Goal: Transaction & Acquisition: Subscribe to service/newsletter

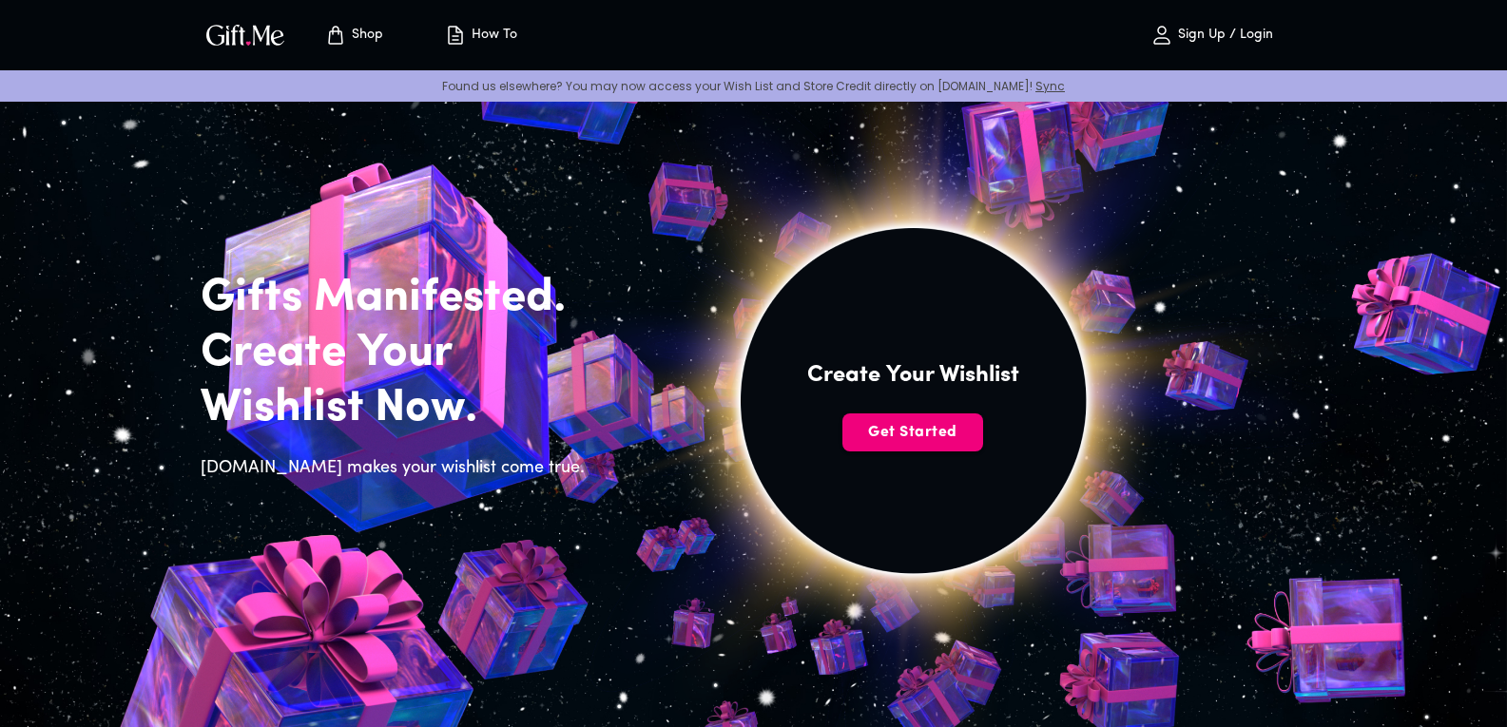
click at [908, 426] on span "Get Started" at bounding box center [913, 432] width 141 height 21
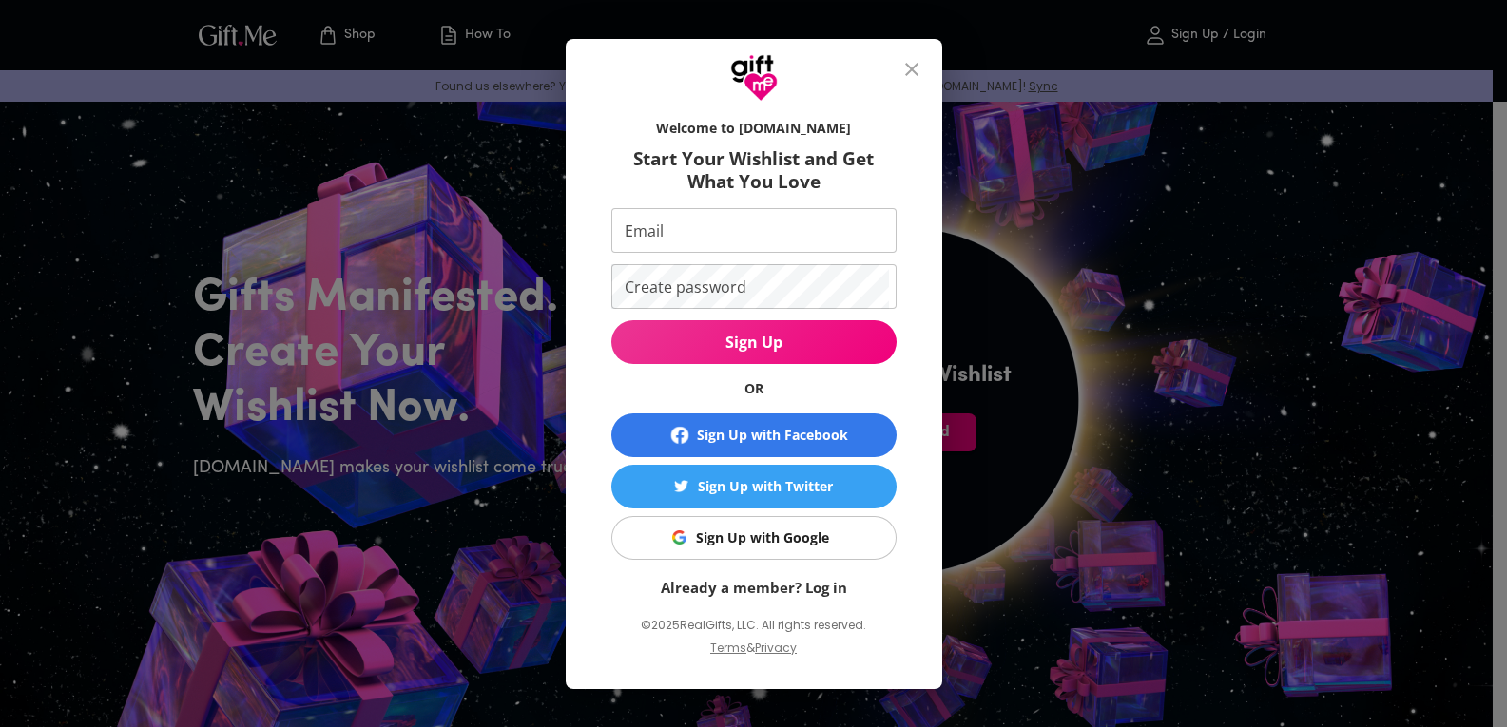
click at [908, 426] on div "Welcome to Gift.me Start Your Wishlist and Get What You Love Email Email Create…" at bounding box center [754, 391] width 316 height 565
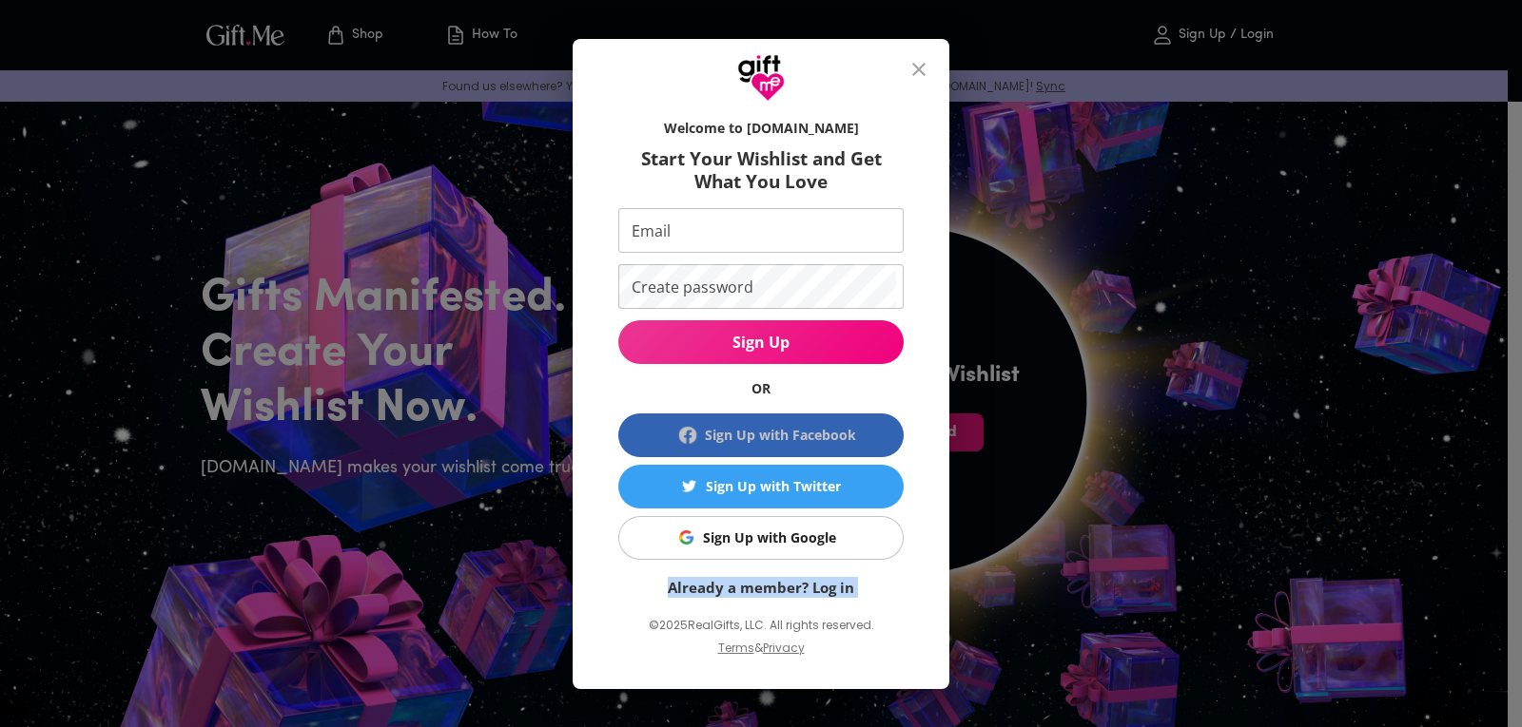
click at [798, 428] on div "Sign Up with Facebook" at bounding box center [780, 435] width 151 height 21
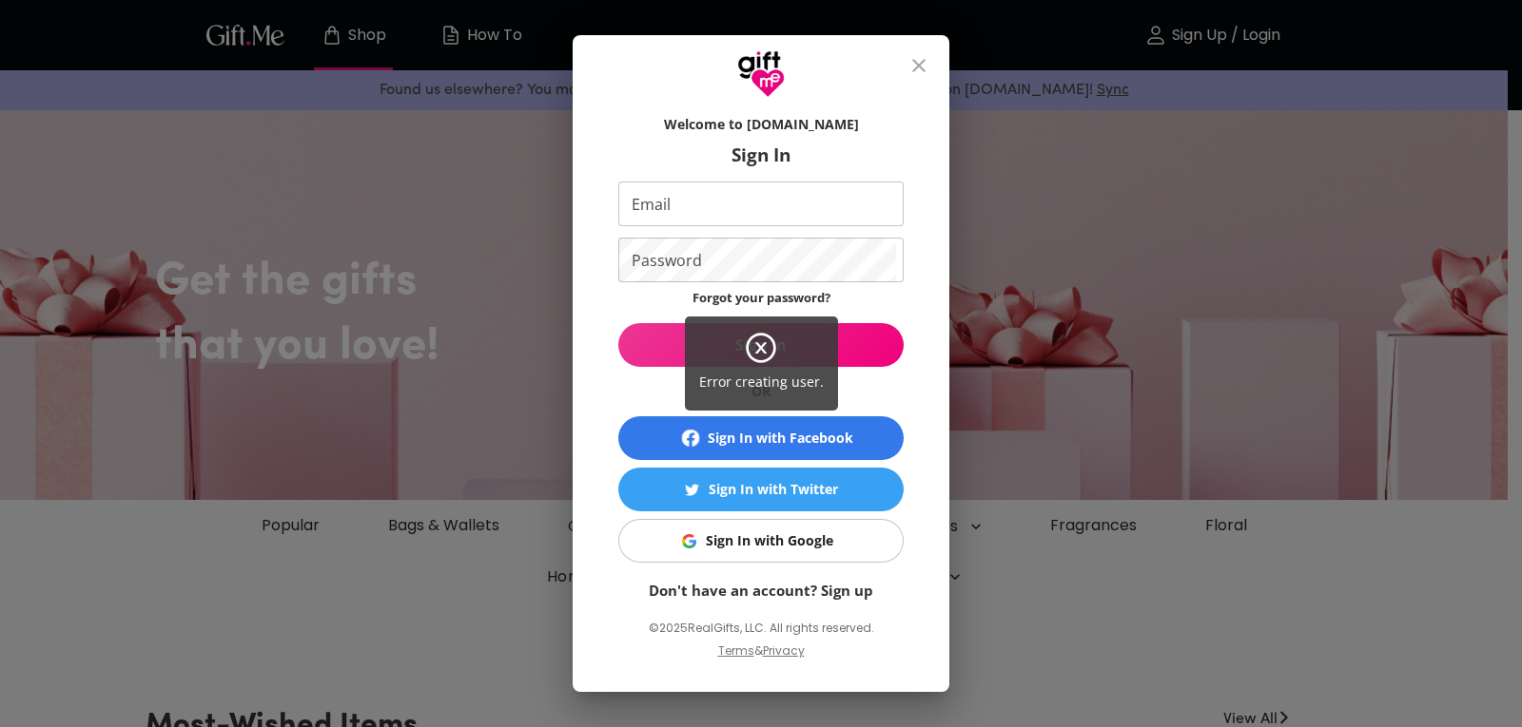
click at [755, 545] on div "Error creating user." at bounding box center [761, 363] width 1522 height 727
click at [734, 340] on div "Error creating user." at bounding box center [761, 364] width 153 height 94
click at [758, 341] on icon at bounding box center [761, 348] width 34 height 34
click at [756, 349] on icon at bounding box center [761, 348] width 34 height 34
click at [919, 63] on div "Error creating user." at bounding box center [761, 363] width 1522 height 727
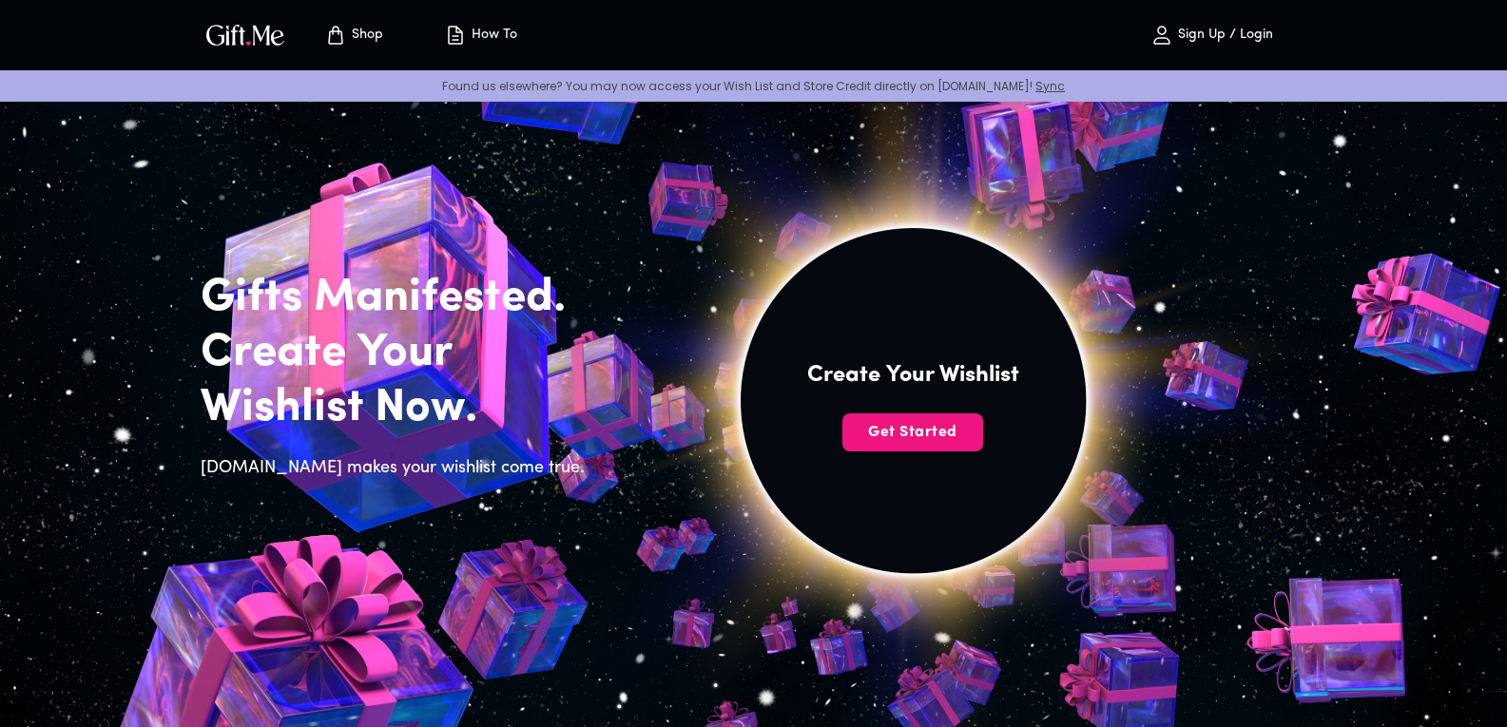
click at [1206, 28] on p "Sign Up / Login" at bounding box center [1223, 36] width 100 height 16
click at [1196, 34] on p "Sign Up / Login" at bounding box center [1223, 36] width 100 height 16
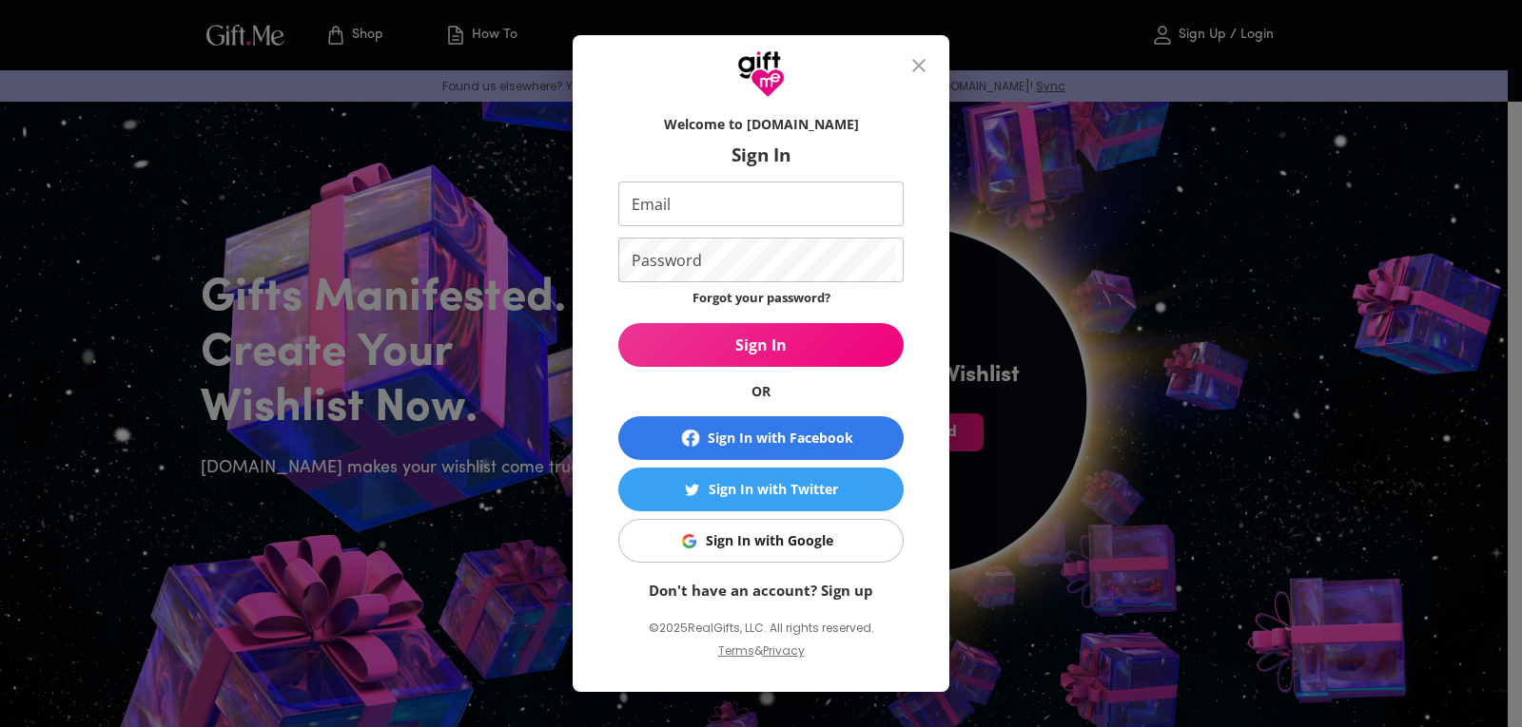
click at [784, 594] on link "Don't have an account? Sign up" at bounding box center [761, 590] width 224 height 19
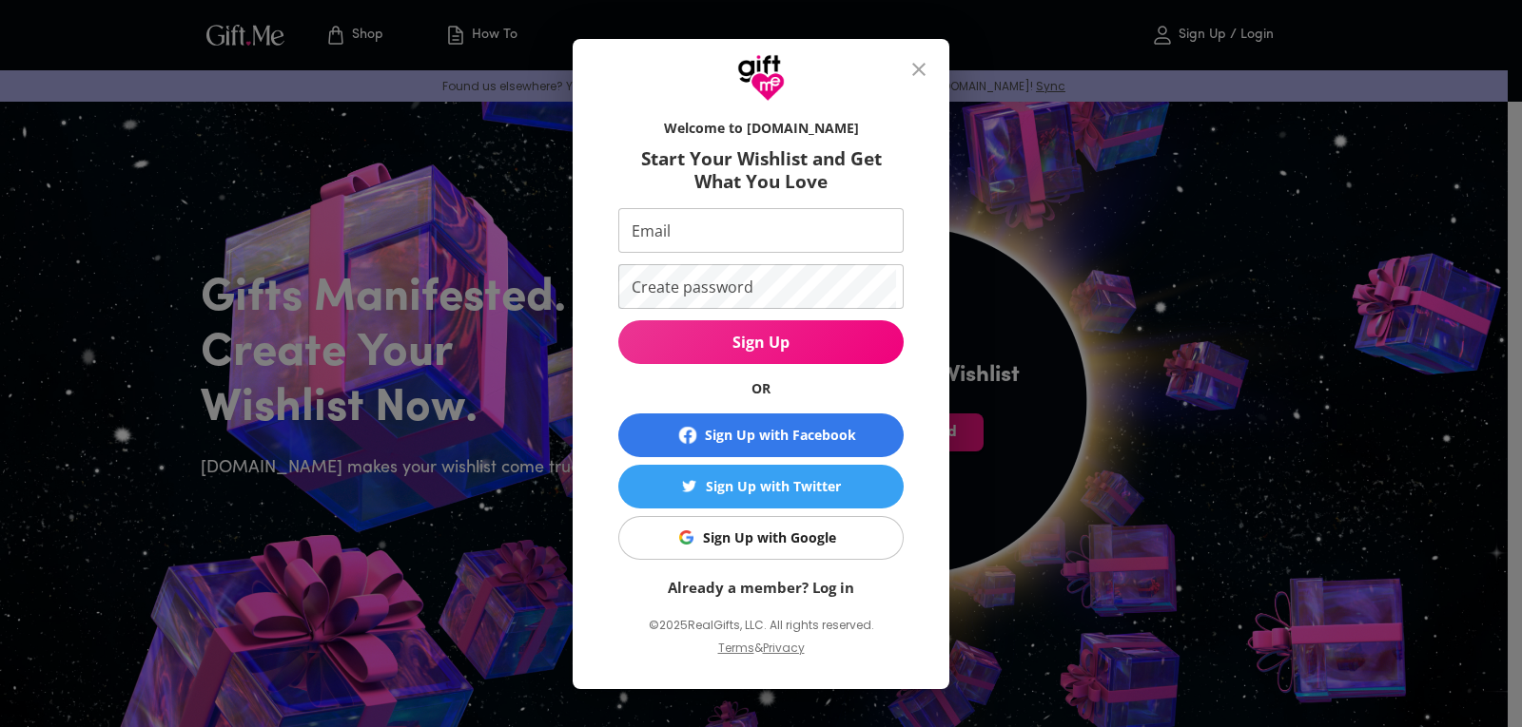
click at [734, 243] on input "Email" at bounding box center [757, 230] width 278 height 45
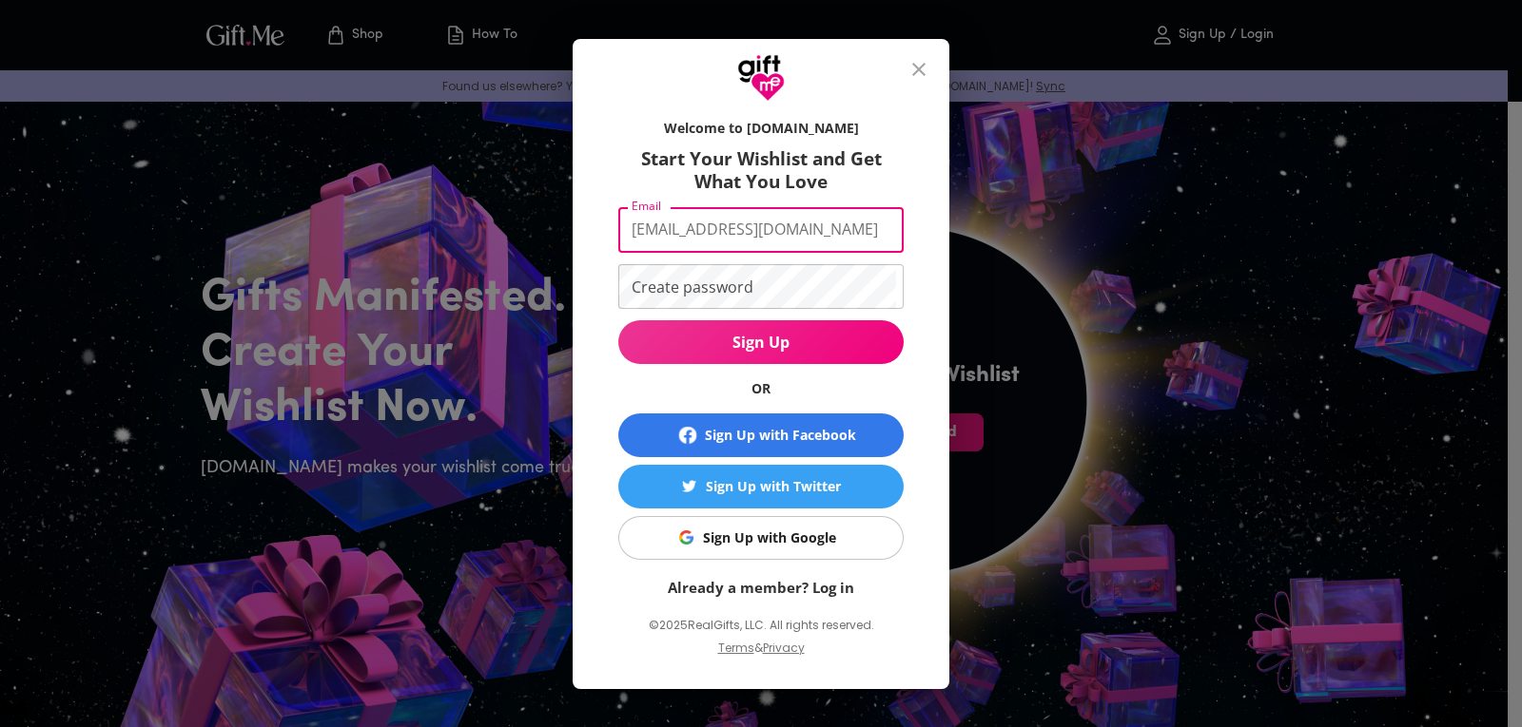
type input "[EMAIL_ADDRESS][DOMAIN_NAME]"
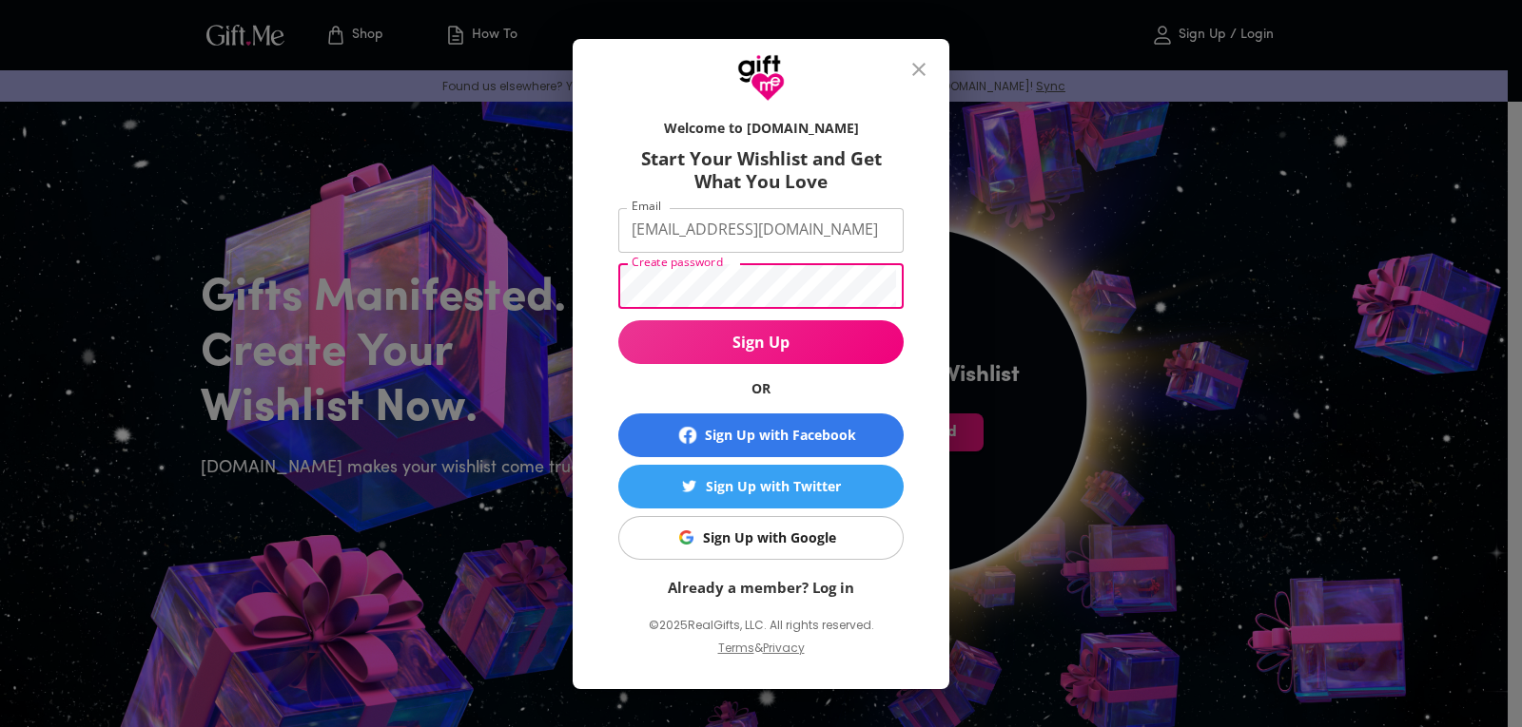
click at [618, 320] on button "Sign Up" at bounding box center [760, 342] width 285 height 44
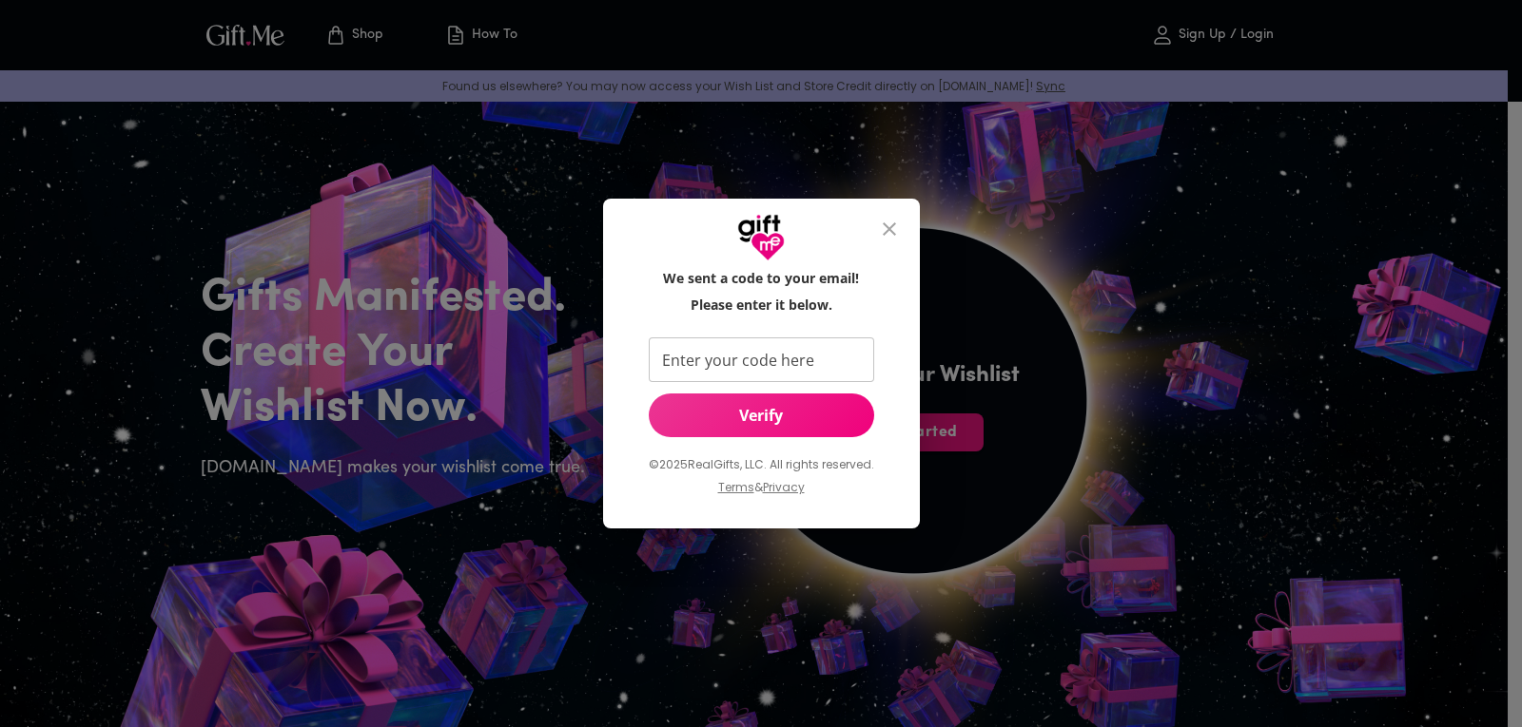
click at [808, 364] on input "Enter your code here" at bounding box center [758, 360] width 218 height 45
click at [815, 427] on button "Verify" at bounding box center [761, 416] width 225 height 44
click at [820, 373] on input "Enter your code here" at bounding box center [758, 360] width 218 height 45
click at [886, 225] on icon "close" at bounding box center [889, 229] width 13 height 13
